Goal: Register for event/course

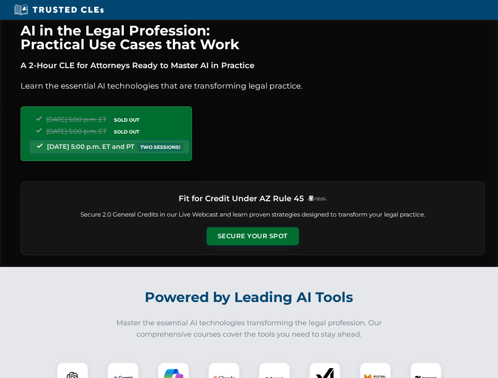
click at [252, 236] on button "Secure Your Spot" at bounding box center [253, 236] width 92 height 18
click at [73, 370] on img at bounding box center [72, 378] width 23 height 23
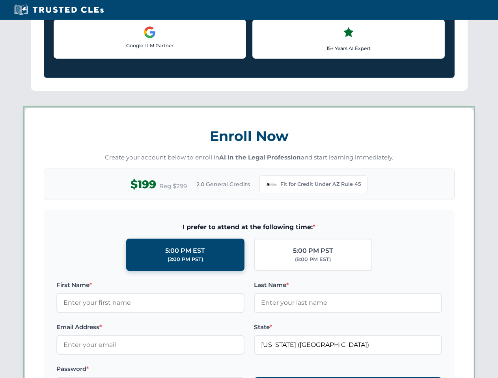
click at [173, 370] on label "Password *" at bounding box center [150, 369] width 188 height 9
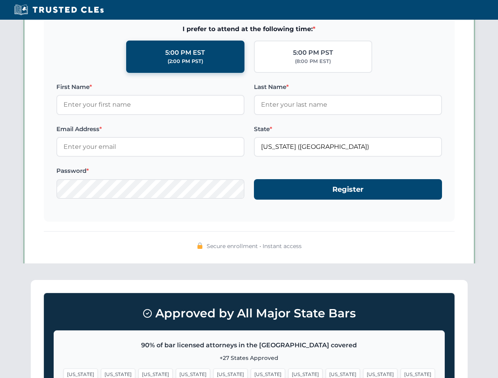
click at [363, 370] on span "[US_STATE]" at bounding box center [380, 374] width 34 height 11
